Goal: Transaction & Acquisition: Subscribe to service/newsletter

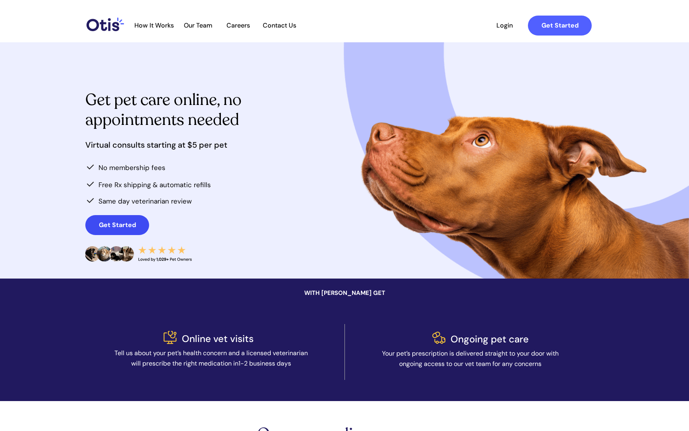
click at [109, 224] on strong "Get Started" at bounding box center [117, 224] width 37 height 8
click at [499, 28] on span "Login" at bounding box center [504, 26] width 37 height 8
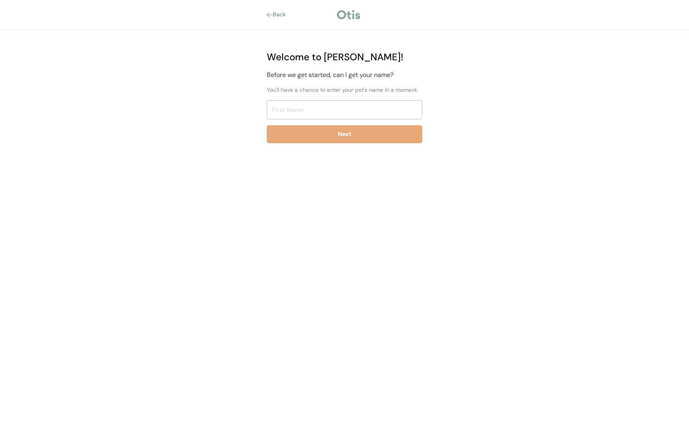
click at [274, 10] on div "Back" at bounding box center [344, 15] width 179 height 12
click at [277, 16] on div "Back" at bounding box center [282, 15] width 18 height 8
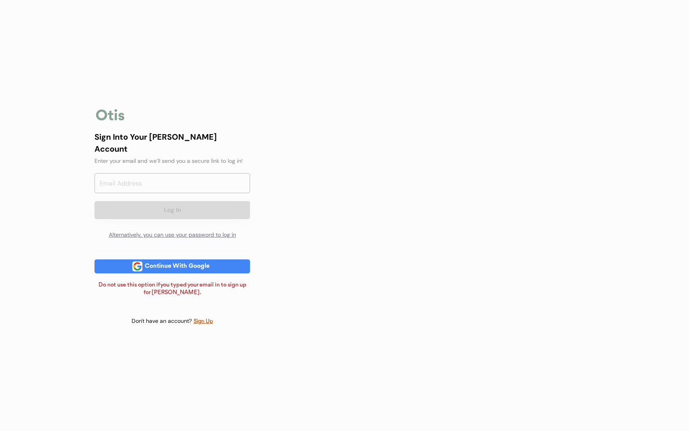
click at [106, 187] on input "email" at bounding box center [171, 183] width 155 height 20
type input "[EMAIL_ADDRESS][DOMAIN_NAME]"
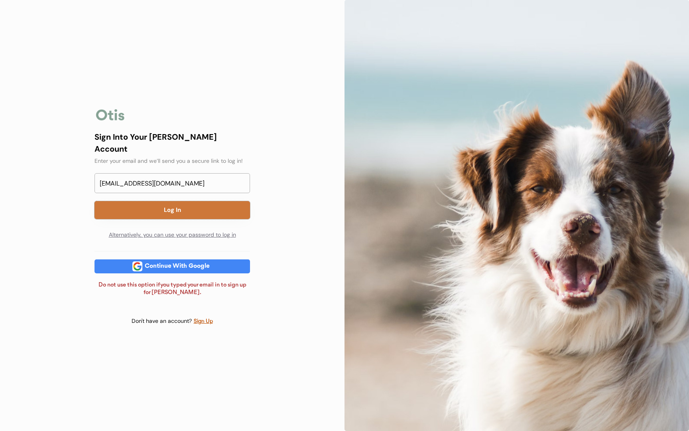
click at [163, 203] on button "Log In" at bounding box center [171, 210] width 155 height 18
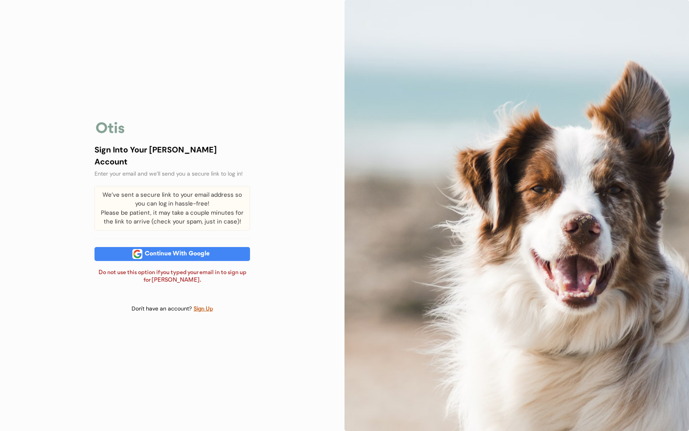
click at [202, 306] on div "Sign Up" at bounding box center [203, 308] width 20 height 9
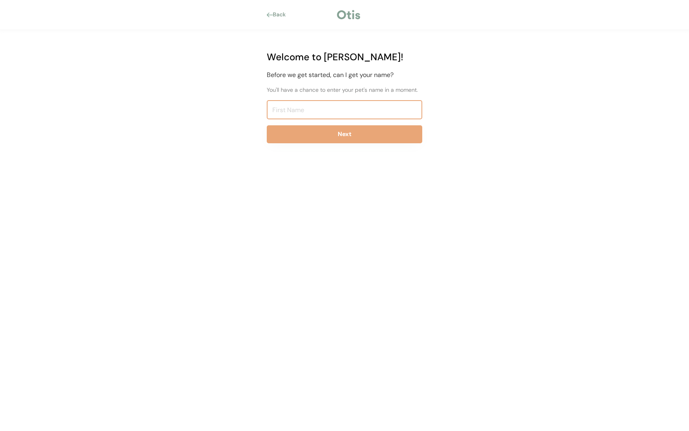
click at [336, 110] on input "input" at bounding box center [344, 109] width 155 height 19
type input "Yevette"
click at [387, 138] on button "Next" at bounding box center [344, 134] width 155 height 18
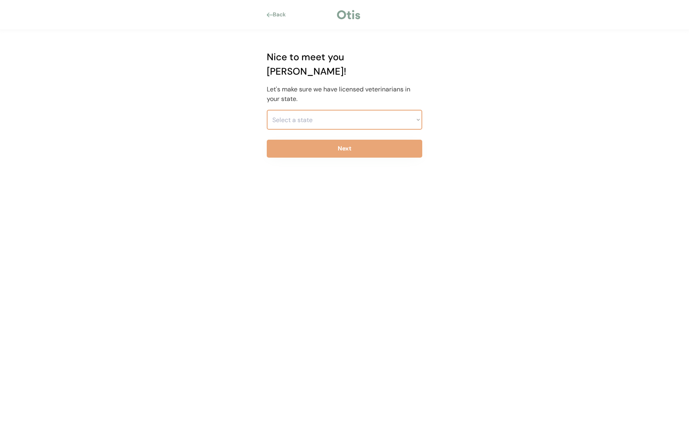
click at [334, 110] on select "Select a state Alabama Alaska American Samoa Arizona Arkansas California Colora…" at bounding box center [344, 120] width 155 height 20
select select ""1348695171700984260__LOOKUP__1704914077411x969984928898437500""
click at [267, 110] on select "Select a state Alabama Alaska American Samoa Arizona Arkansas California Colora…" at bounding box center [344, 120] width 155 height 20
click at [342, 140] on button "Next" at bounding box center [344, 149] width 155 height 18
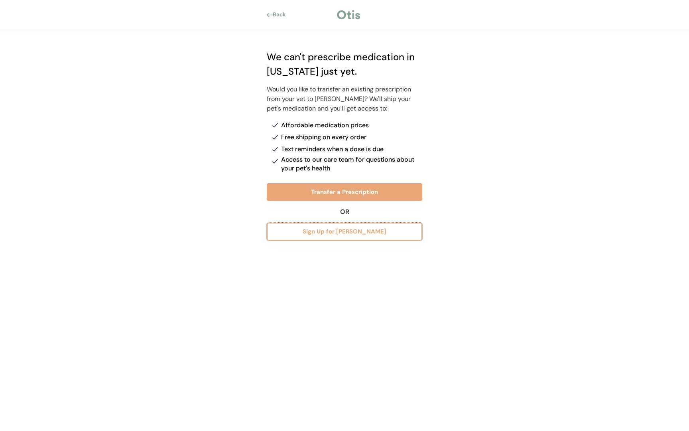
click at [344, 232] on button "Sign Up for Otis Waitlist" at bounding box center [344, 231] width 155 height 18
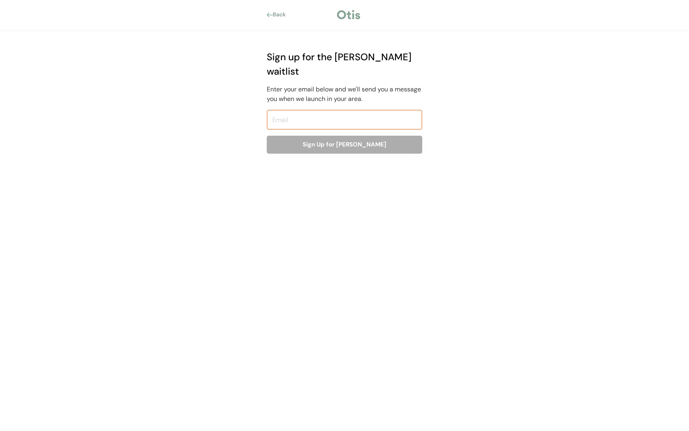
click at [320, 110] on input "email" at bounding box center [344, 120] width 155 height 20
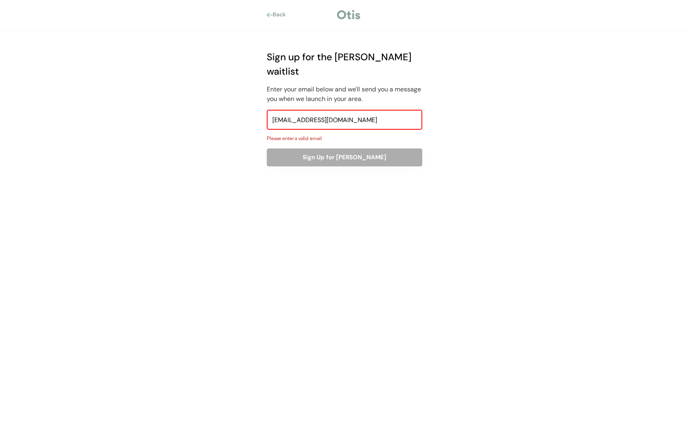
type input "yevettejanee@gmail.com"
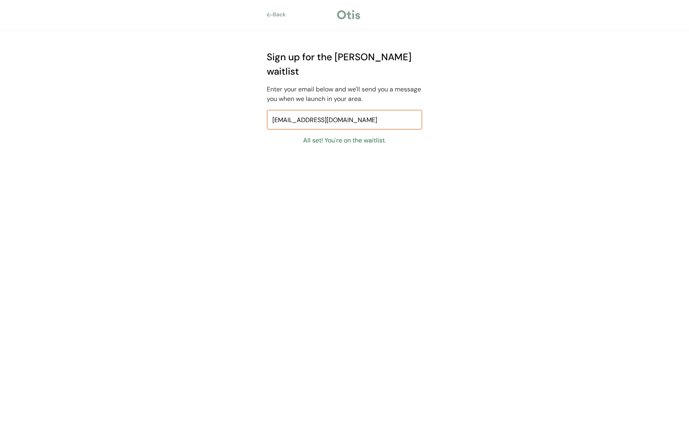
click at [368, 110] on input "yevettejanee@gmail.com" at bounding box center [344, 120] width 155 height 20
click at [274, 16] on div "Back" at bounding box center [282, 15] width 18 height 8
